Goal: Find specific page/section: Find specific page/section

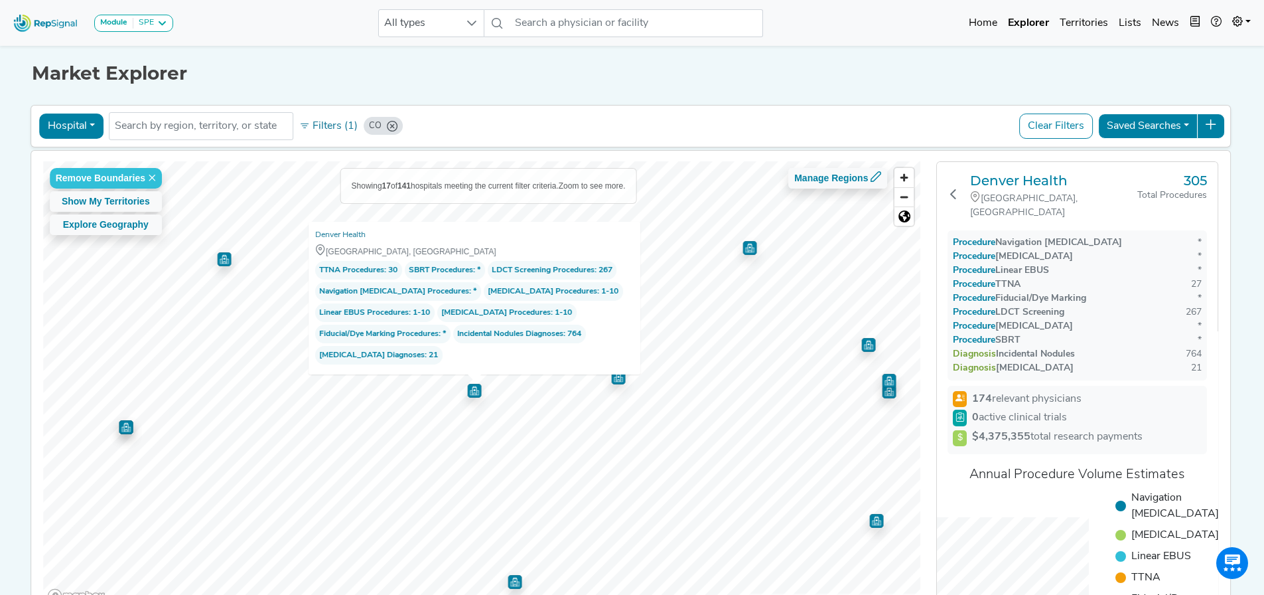
scroll to position [90, 0]
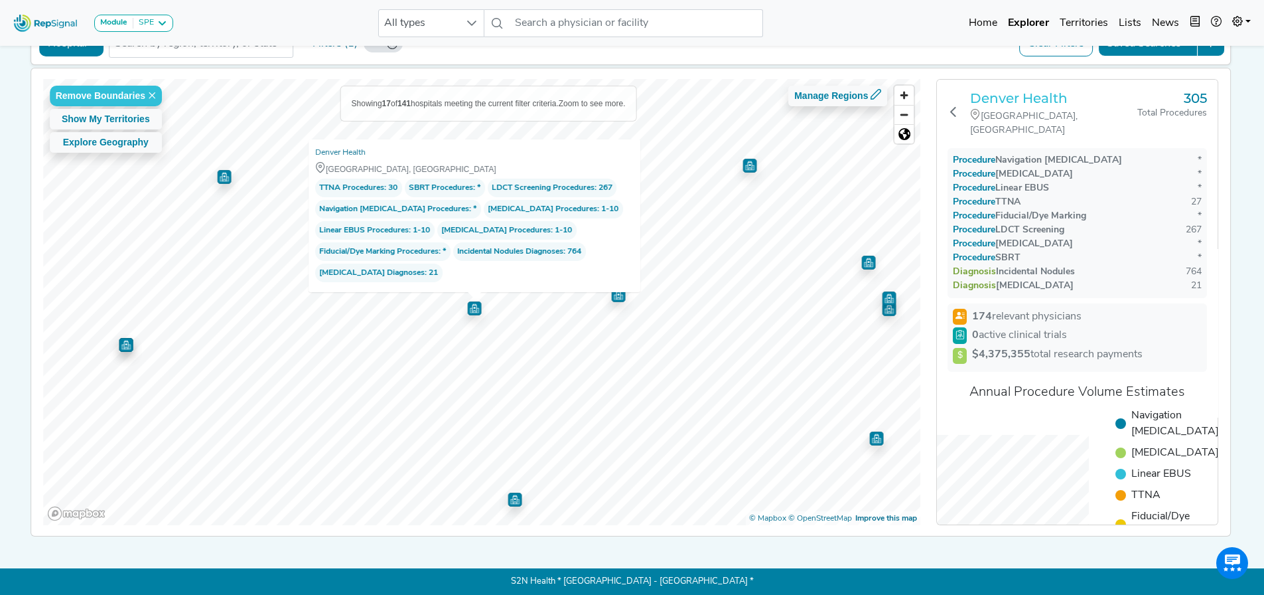
click at [1008, 95] on h3 "Denver Health" at bounding box center [1053, 98] width 167 height 16
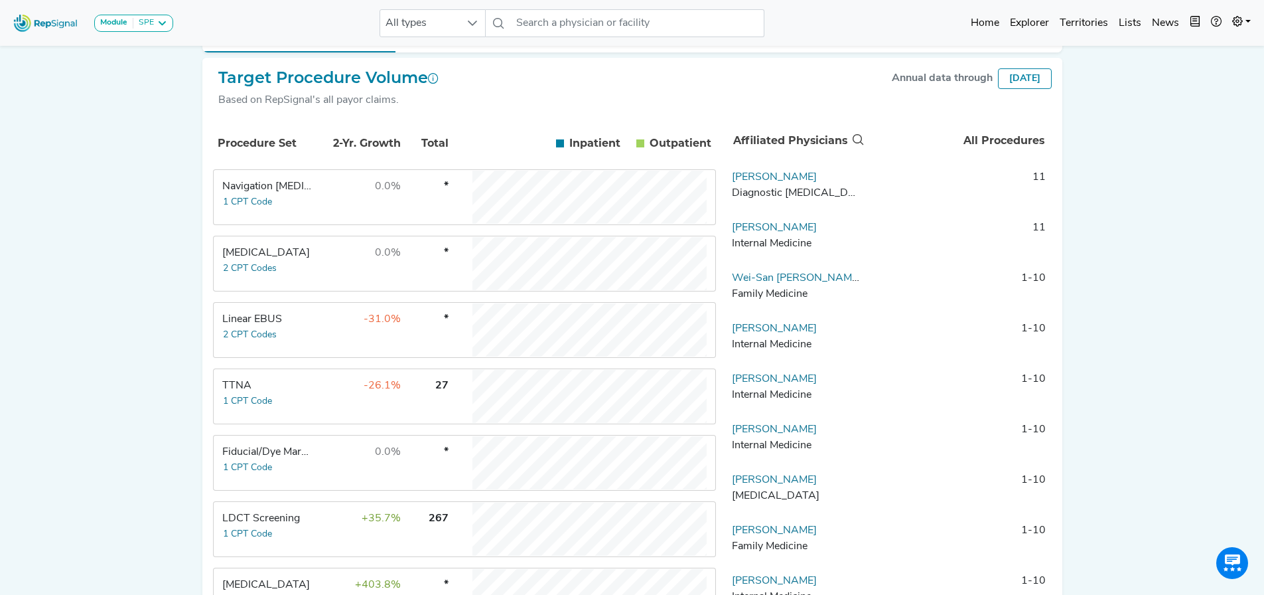
scroll to position [265, 0]
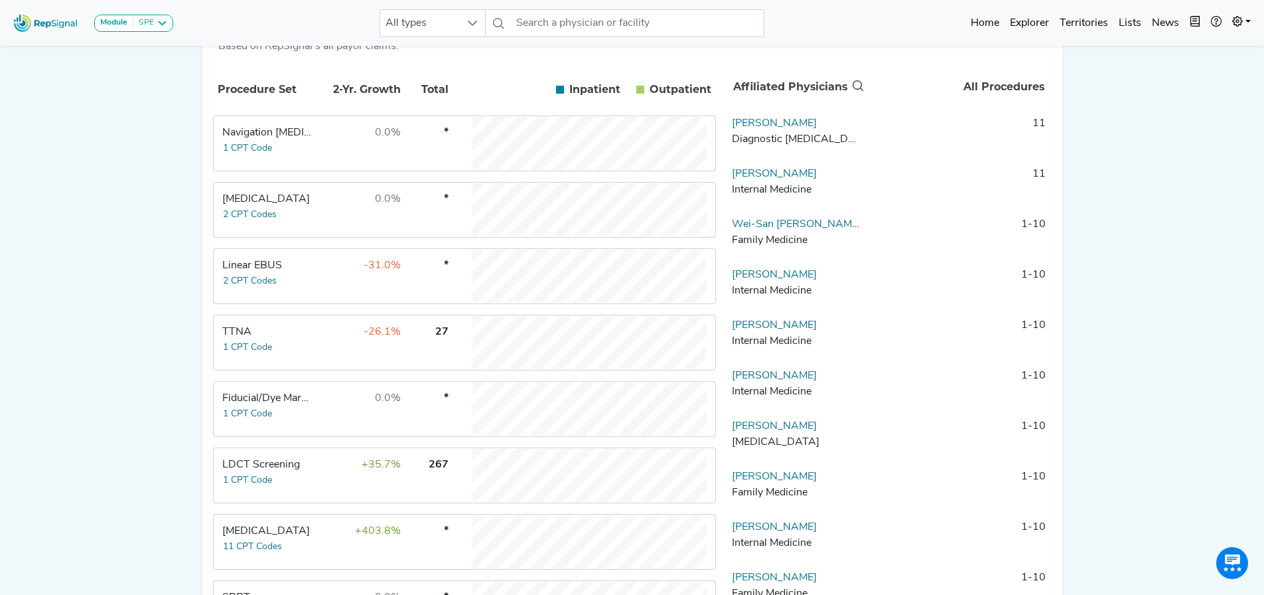
click at [283, 472] on div "LDCT Screening" at bounding box center [267, 465] width 91 height 16
